Goal: Find specific page/section: Find specific page/section

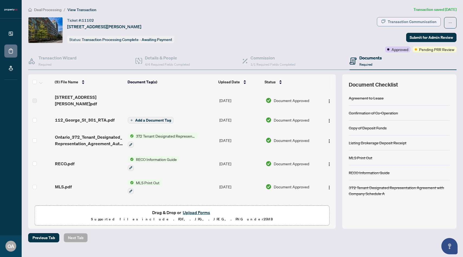
click at [403, 18] on div "Transaction Communication" at bounding box center [412, 21] width 49 height 9
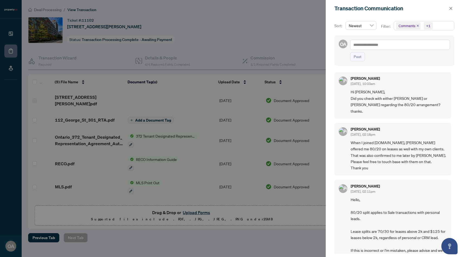
click at [204, 45] on div at bounding box center [231, 128] width 463 height 257
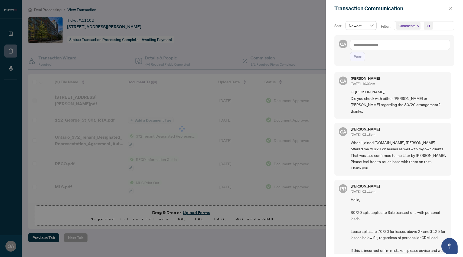
click at [199, 38] on div at bounding box center [231, 128] width 463 height 257
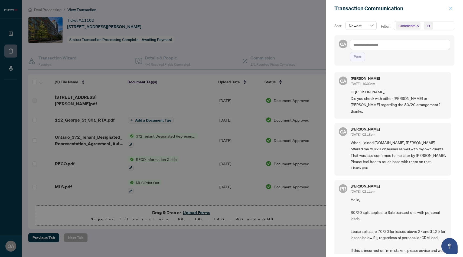
click at [450, 9] on icon "close" at bounding box center [451, 8] width 3 height 3
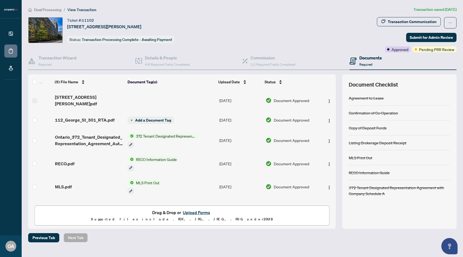
click at [431, 9] on article "Transaction saved 2 days ago" at bounding box center [435, 10] width 43 height 6
click at [394, 19] on div "Transaction Communication" at bounding box center [412, 21] width 49 height 9
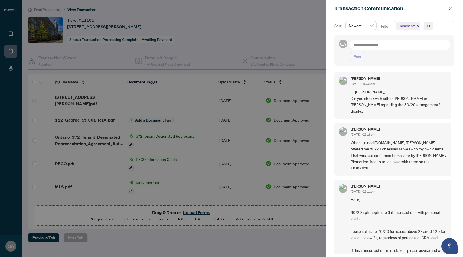
click at [240, 32] on div at bounding box center [231, 128] width 463 height 257
